Goal: Information Seeking & Learning: Learn about a topic

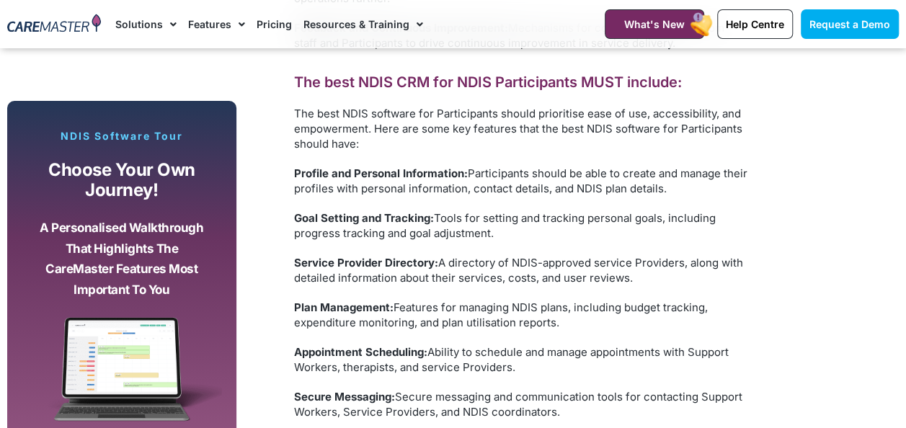
scroll to position [4182, 0]
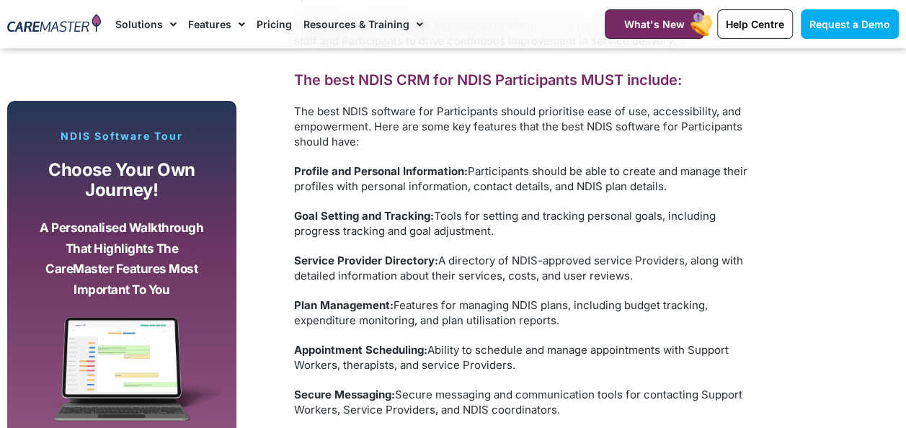
click at [264, 21] on link "Pricing" at bounding box center [274, 24] width 35 height 48
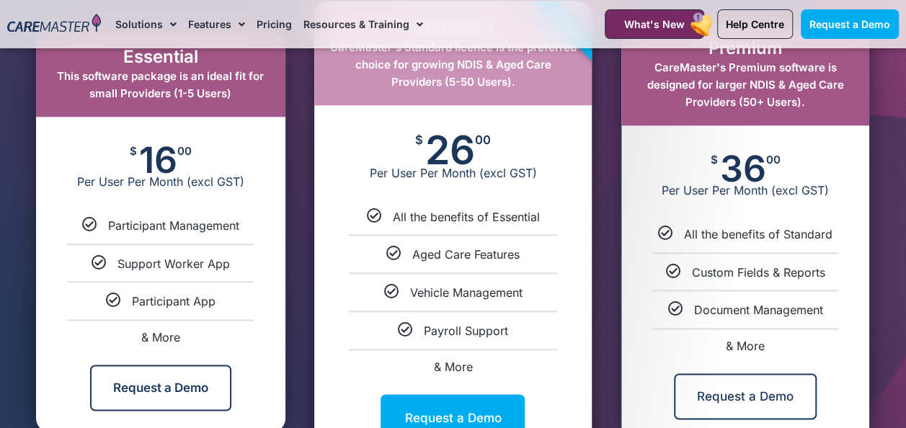
scroll to position [793, 0]
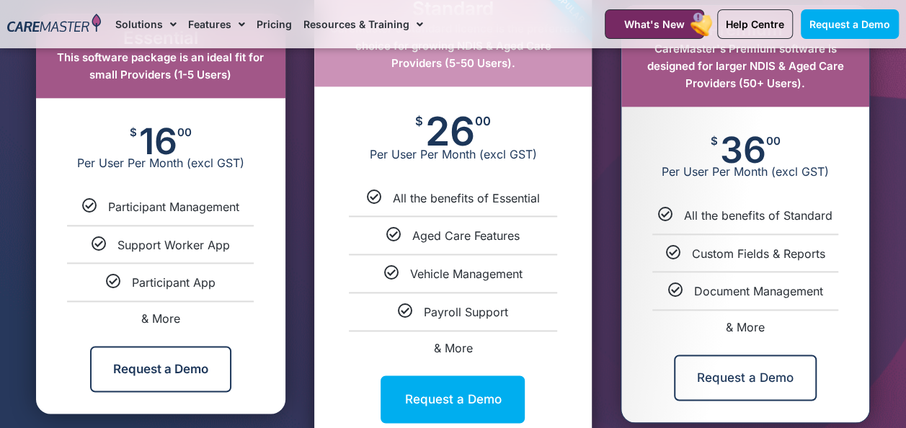
click at [454, 345] on span "& More" at bounding box center [452, 348] width 39 height 14
select select "****"
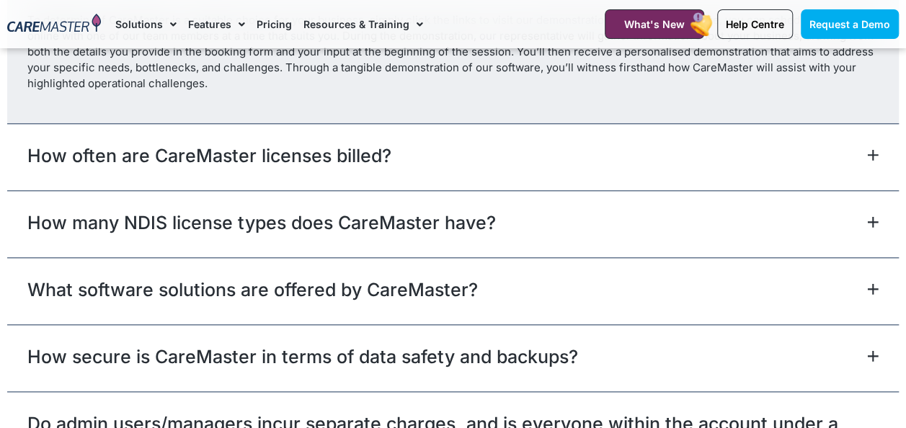
scroll to position [6170, 0]
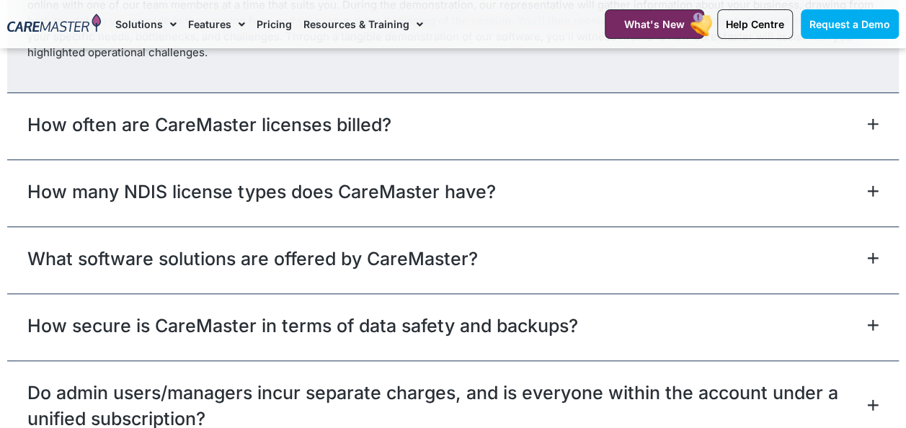
drag, startPoint x: 877, startPoint y: 102, endPoint x: 749, endPoint y: 102, distance: 127.6
click at [875, 118] on icon at bounding box center [873, 124] width 12 height 12
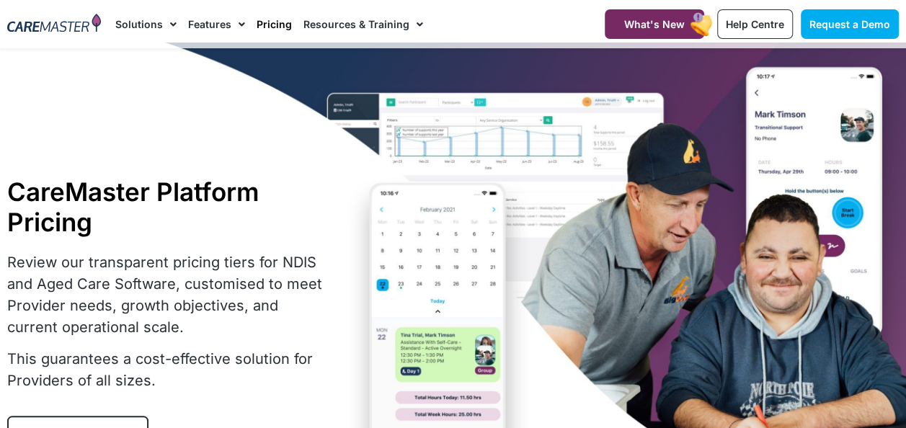
scroll to position [0, 0]
